Goal: Information Seeking & Learning: Learn about a topic

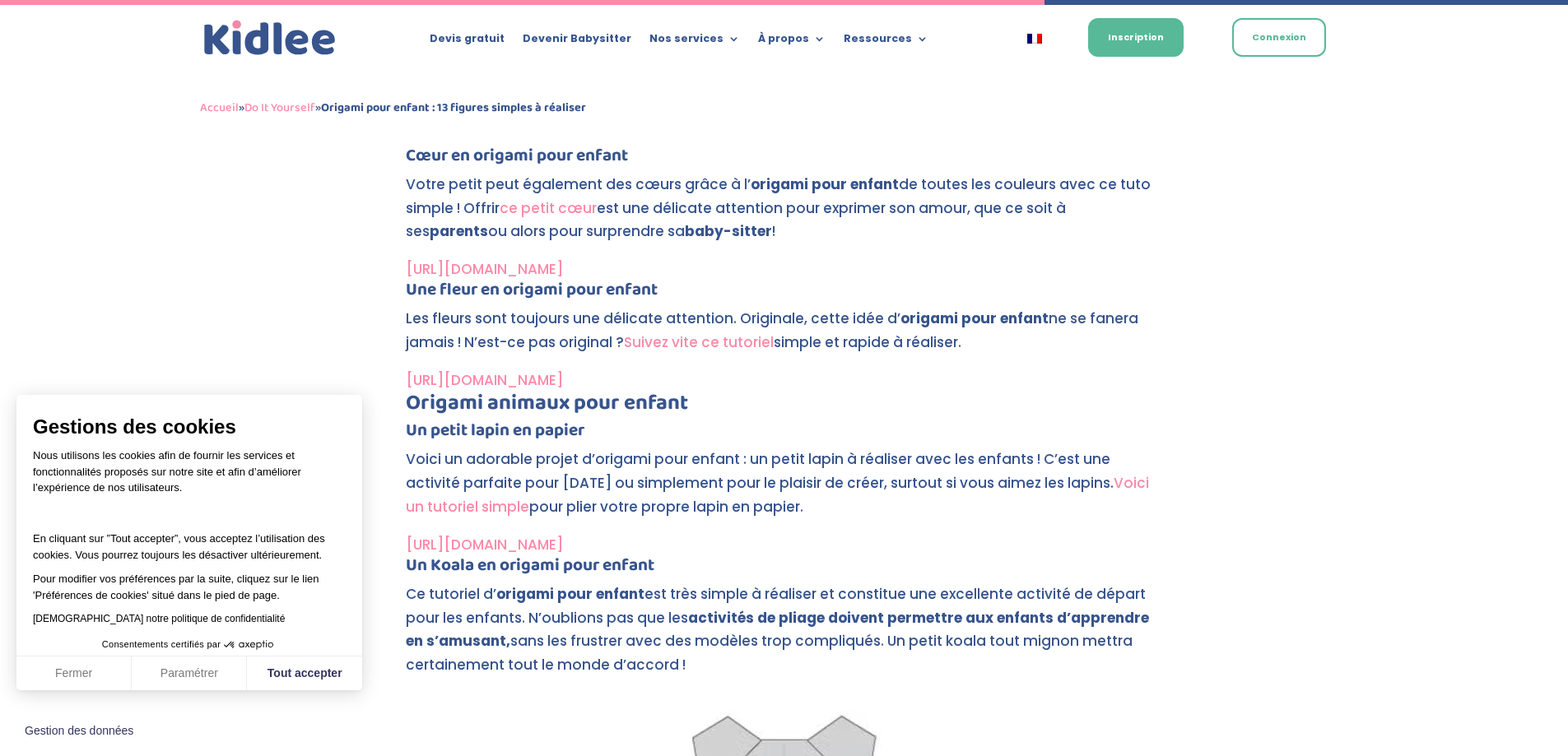
scroll to position [4936, 0]
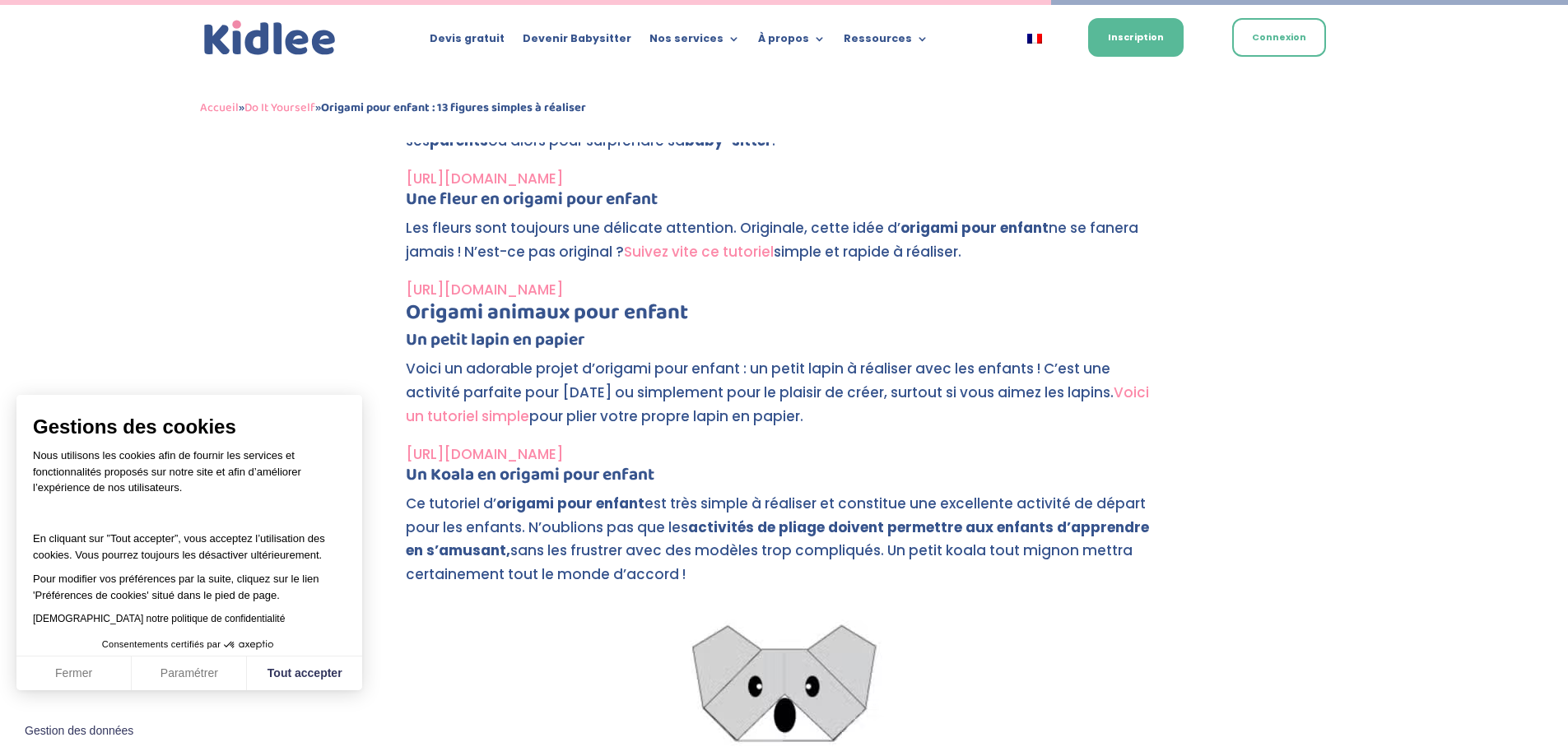
click at [563, 287] on link "[URL][DOMAIN_NAME]" at bounding box center [484, 290] width 157 height 19
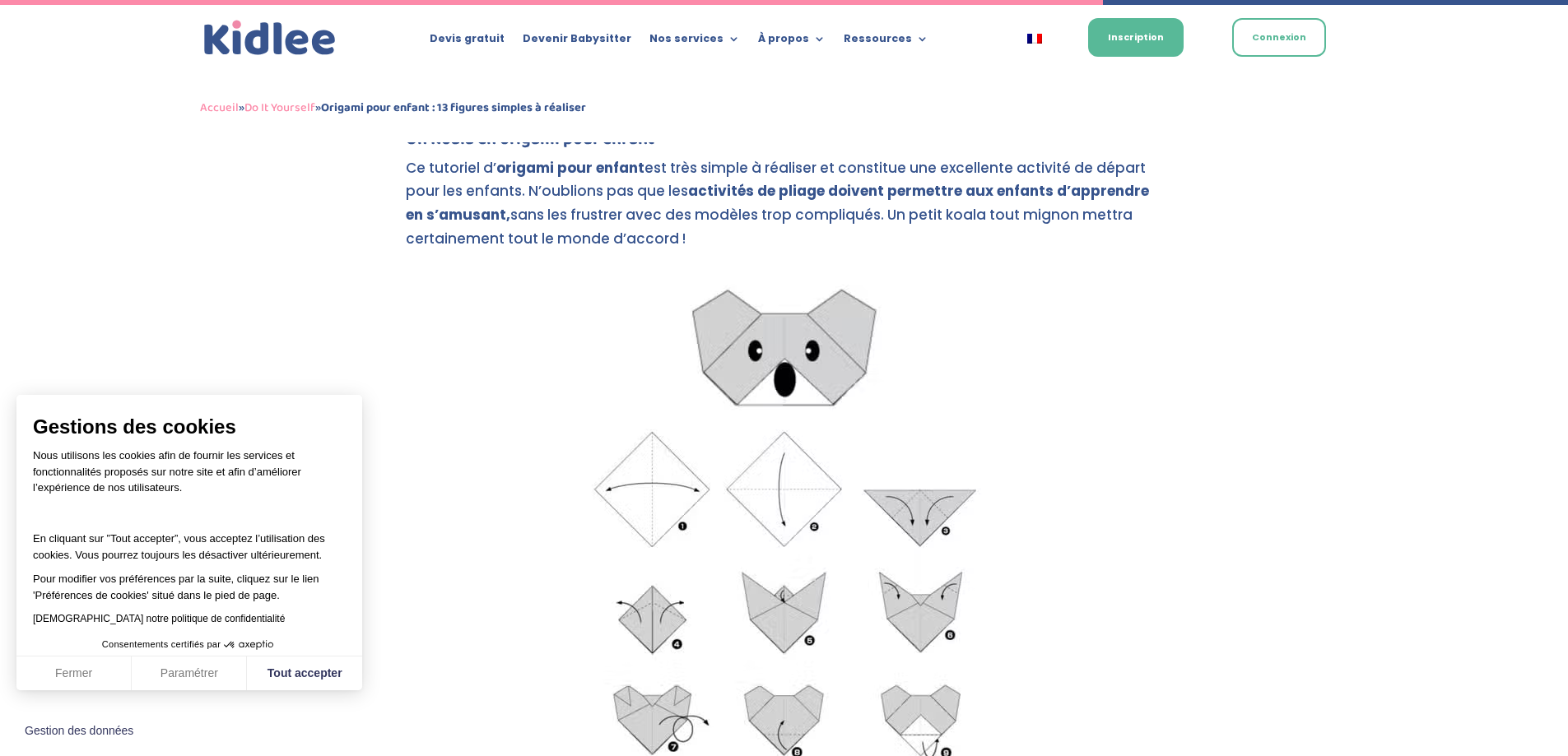
scroll to position [5347, 0]
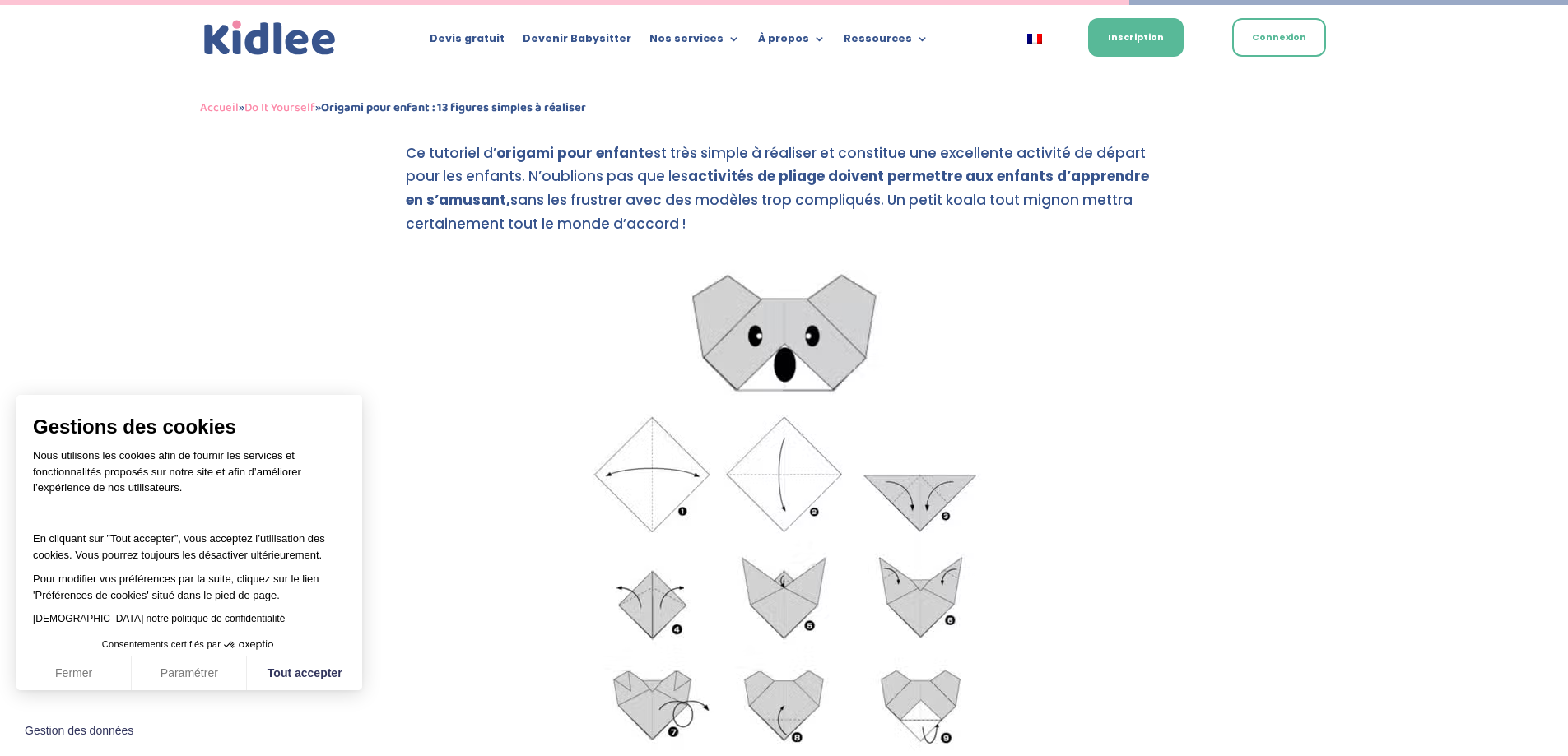
click at [795, 424] on img at bounding box center [784, 515] width 464 height 529
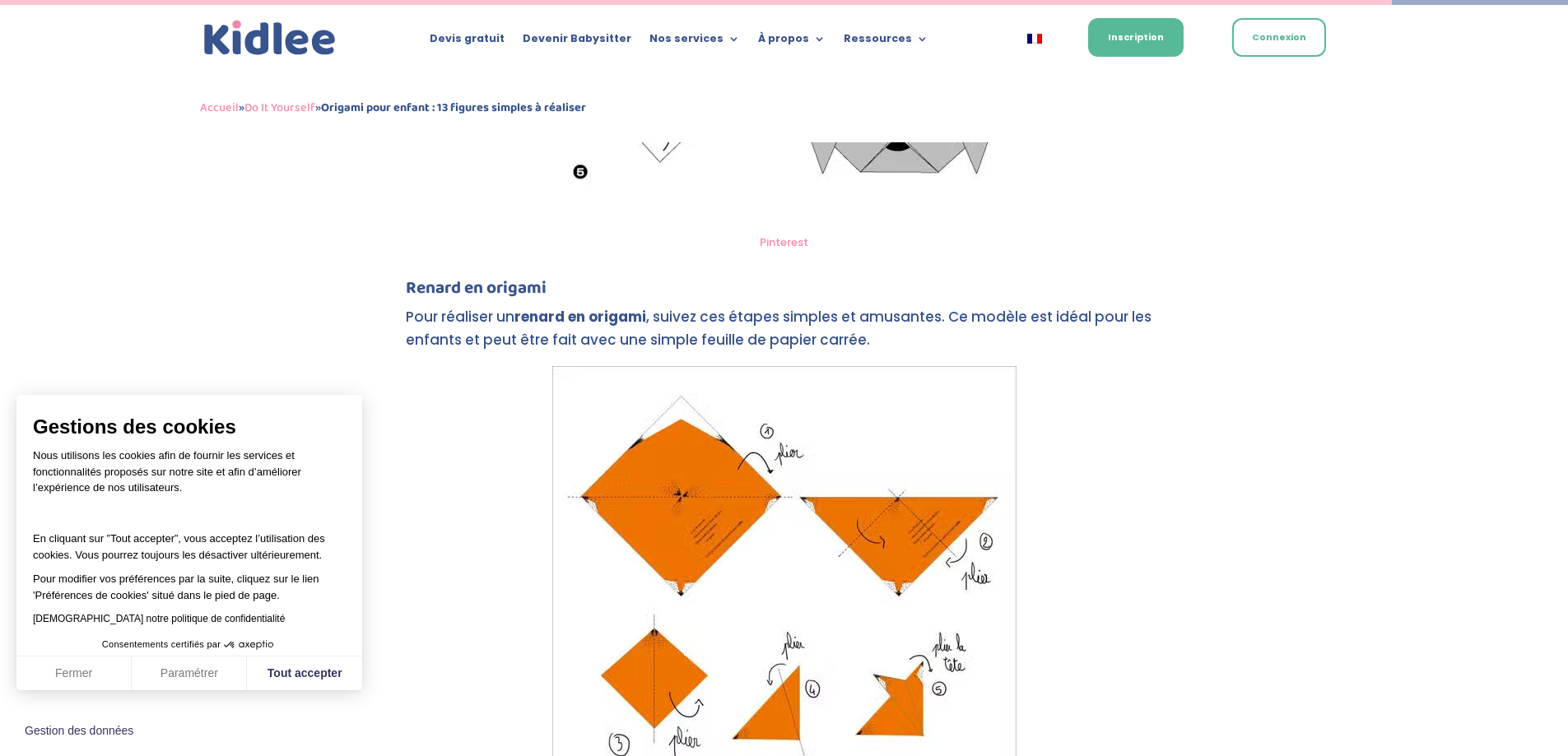
scroll to position [6866, 0]
